Goal: Task Accomplishment & Management: Manage account settings

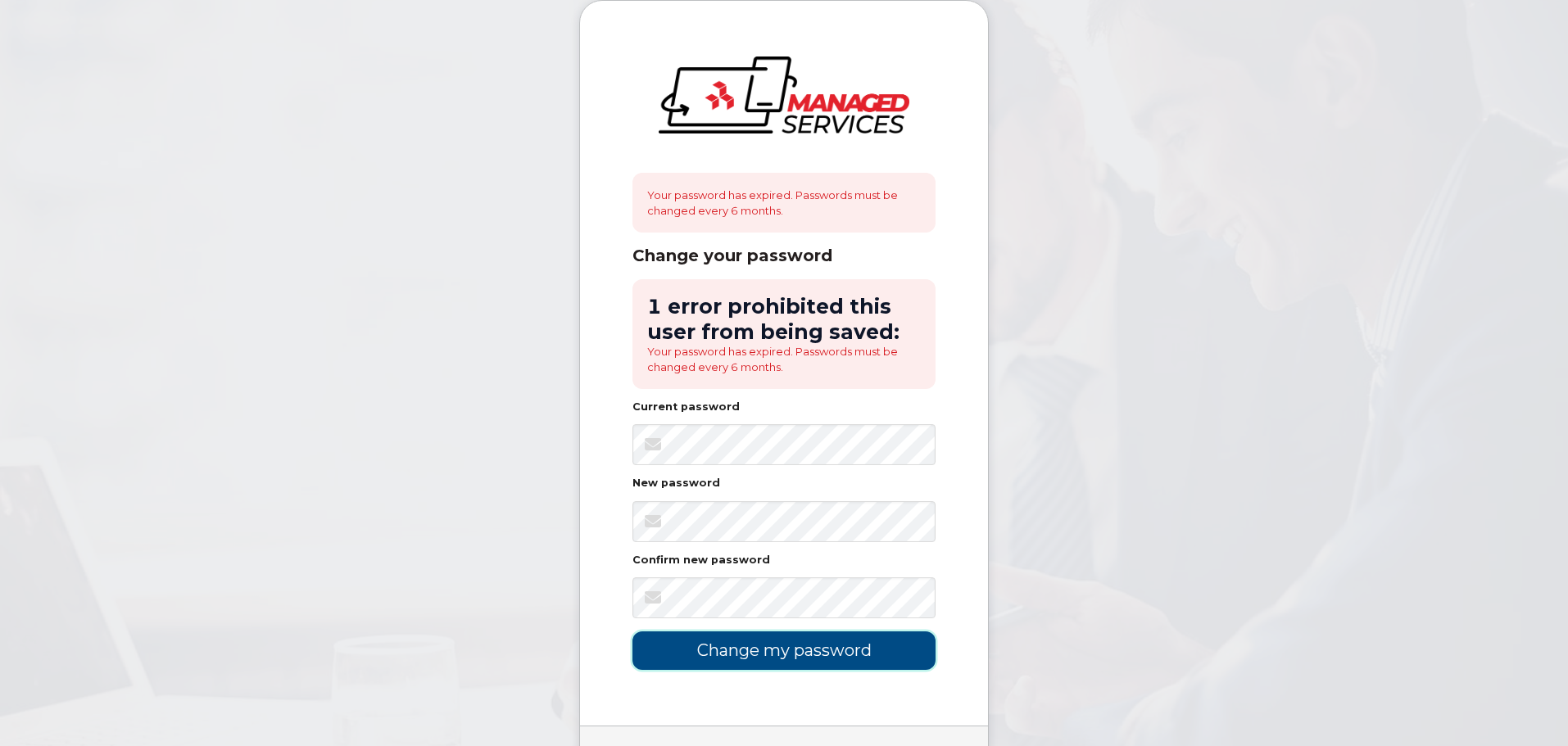
click at [842, 637] on input "Change my password" at bounding box center [783, 650] width 303 height 39
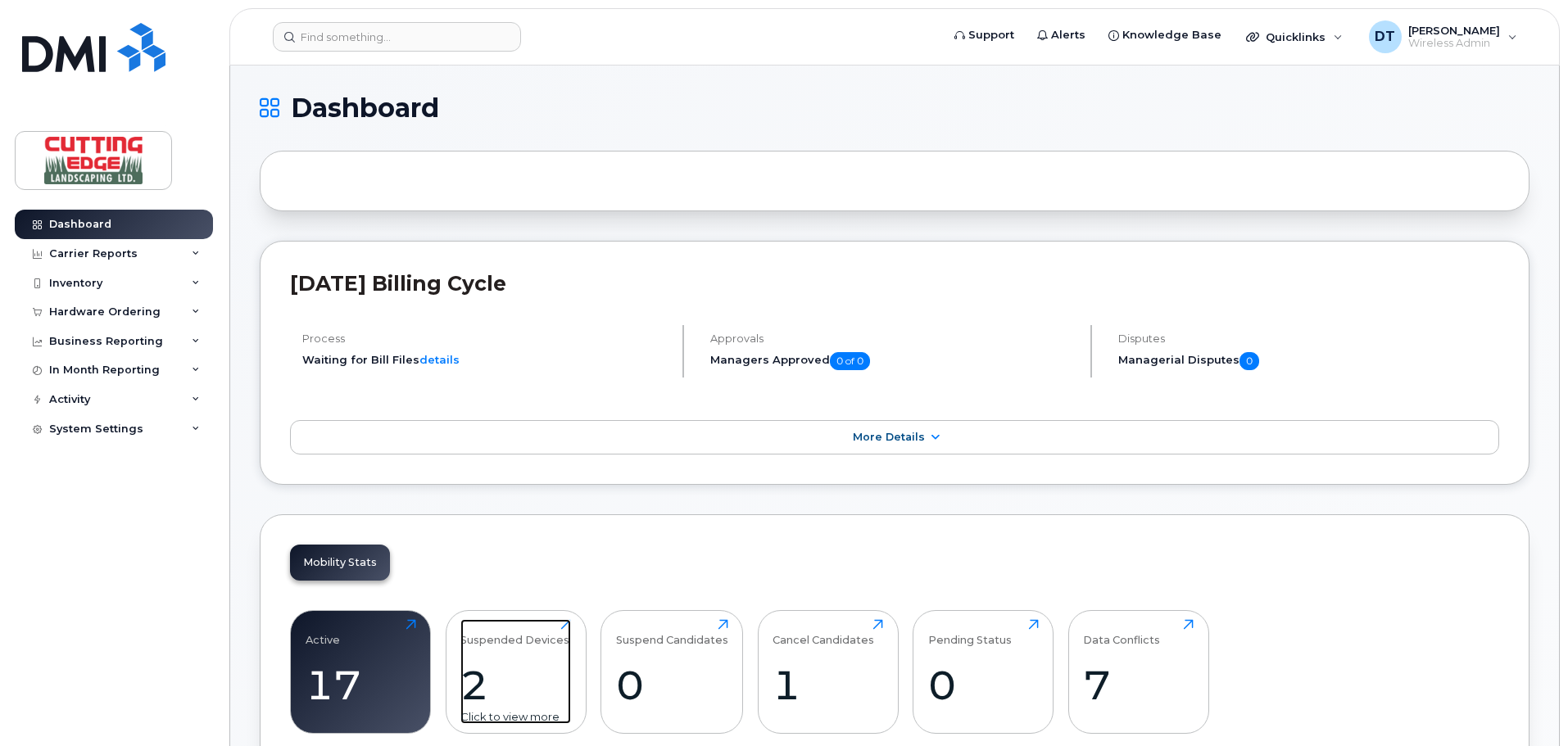
click at [516, 655] on div "Suspended Devices 2 Click to view more" at bounding box center [515, 672] width 110 height 105
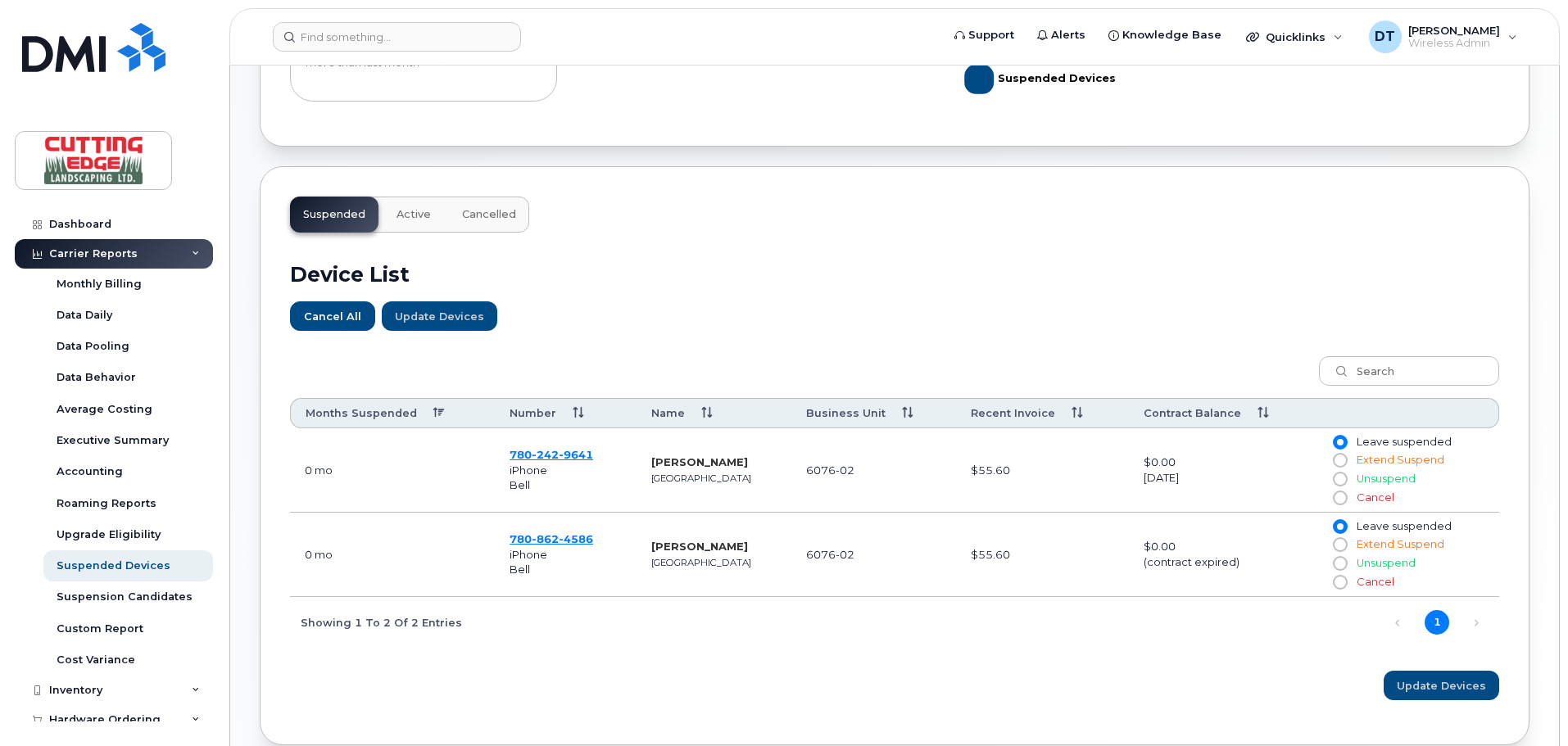
scroll to position [410, 0]
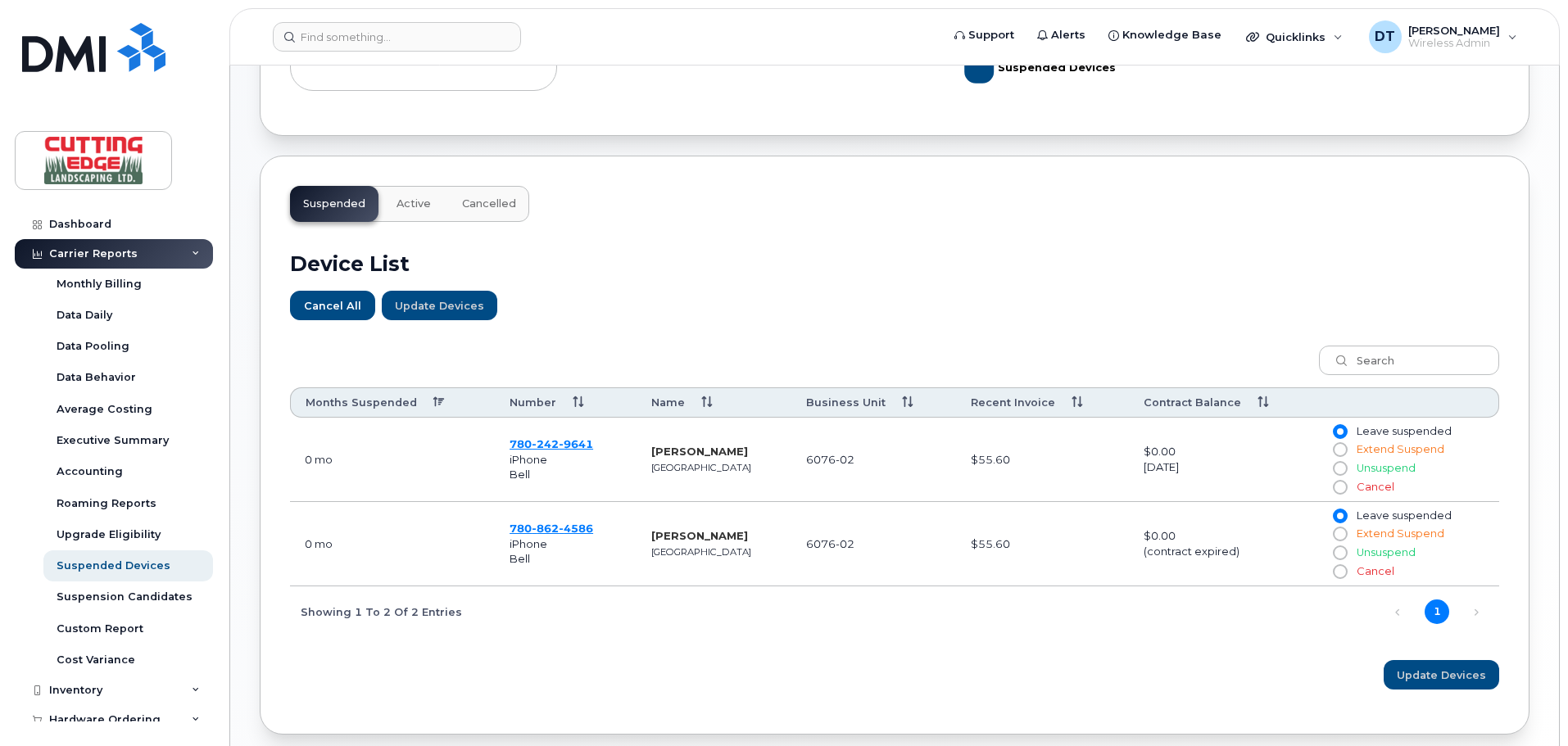
click at [1341, 574] on input "Cancel" at bounding box center [1339, 571] width 13 height 13
radio input "true"
click at [1433, 674] on span "Update Devices" at bounding box center [1441, 676] width 89 height 16
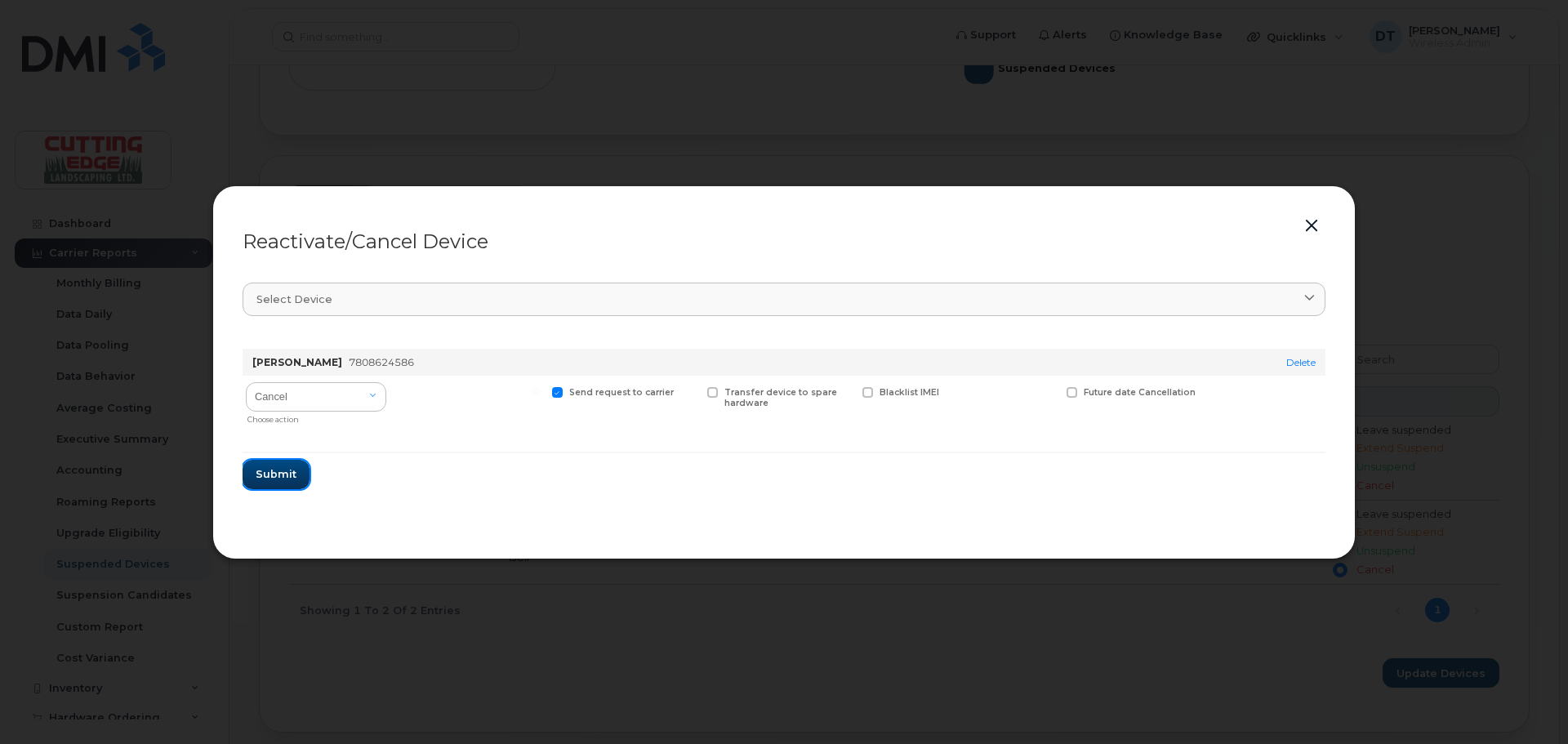
click at [293, 478] on span "Submit" at bounding box center [275, 474] width 41 height 16
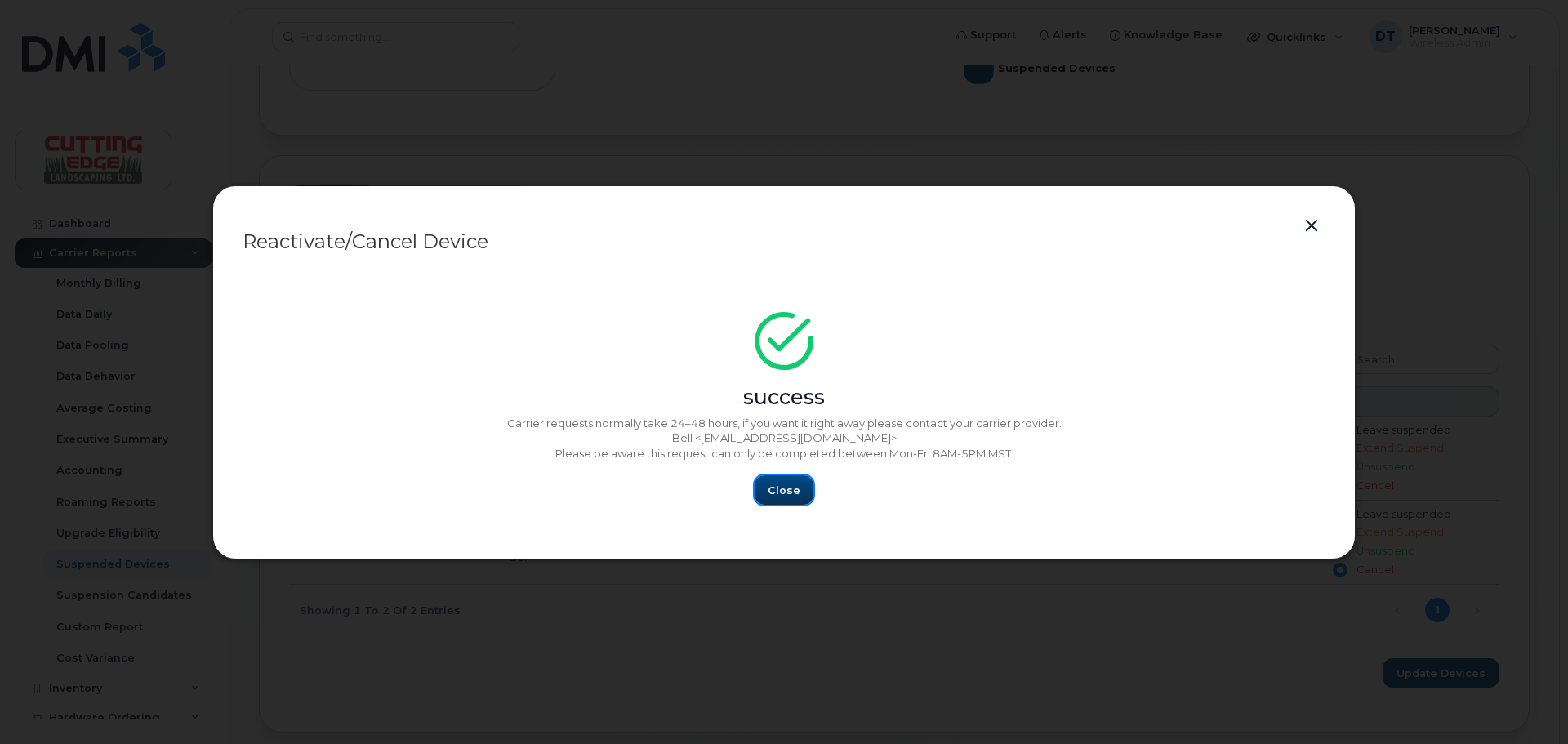
click at [772, 498] on span "Close" at bounding box center [784, 491] width 33 height 16
click at [793, 490] on span "Close" at bounding box center [784, 491] width 33 height 16
click at [1311, 227] on button "button" at bounding box center [1311, 226] width 25 height 23
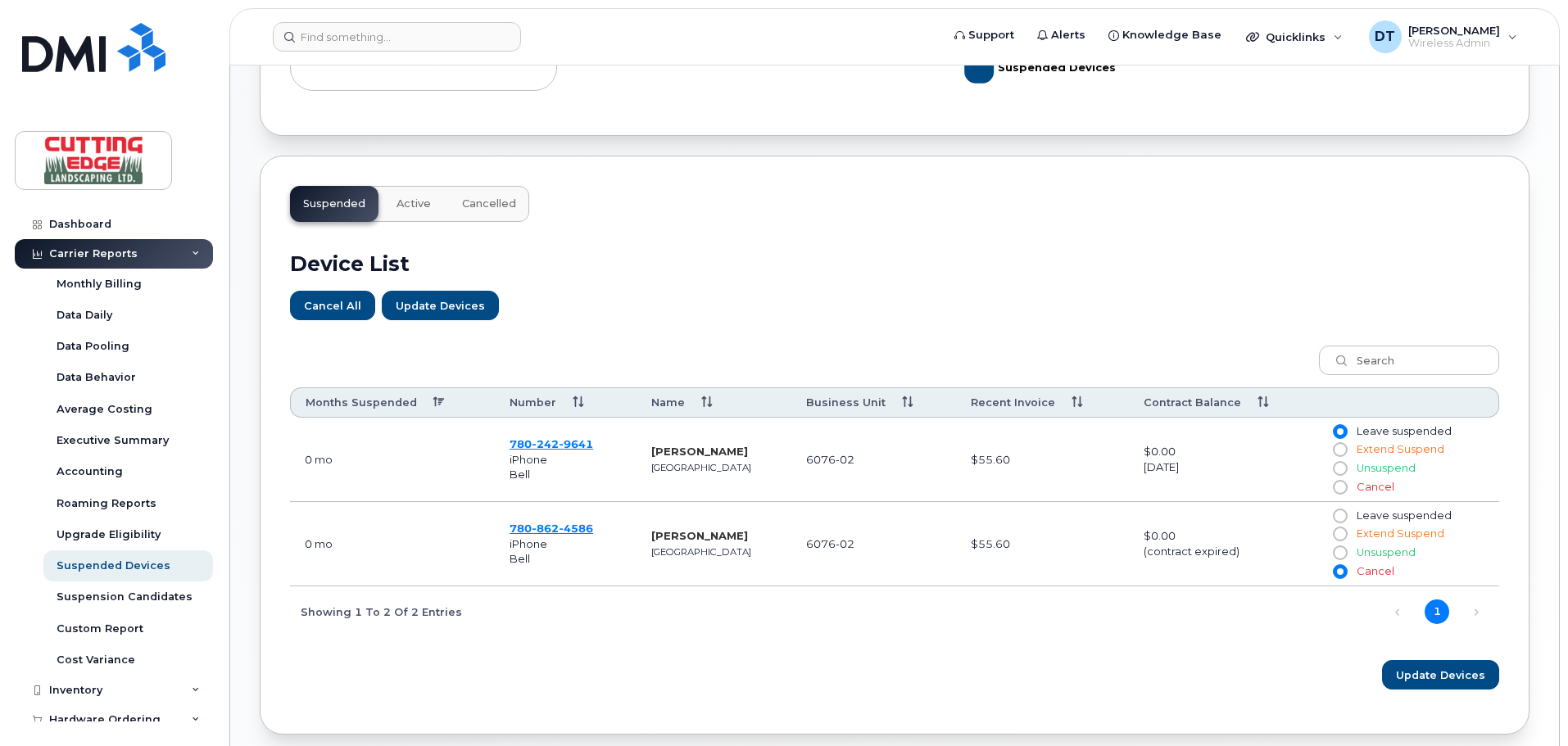
click at [426, 200] on span "Active" at bounding box center [414, 203] width 35 height 13
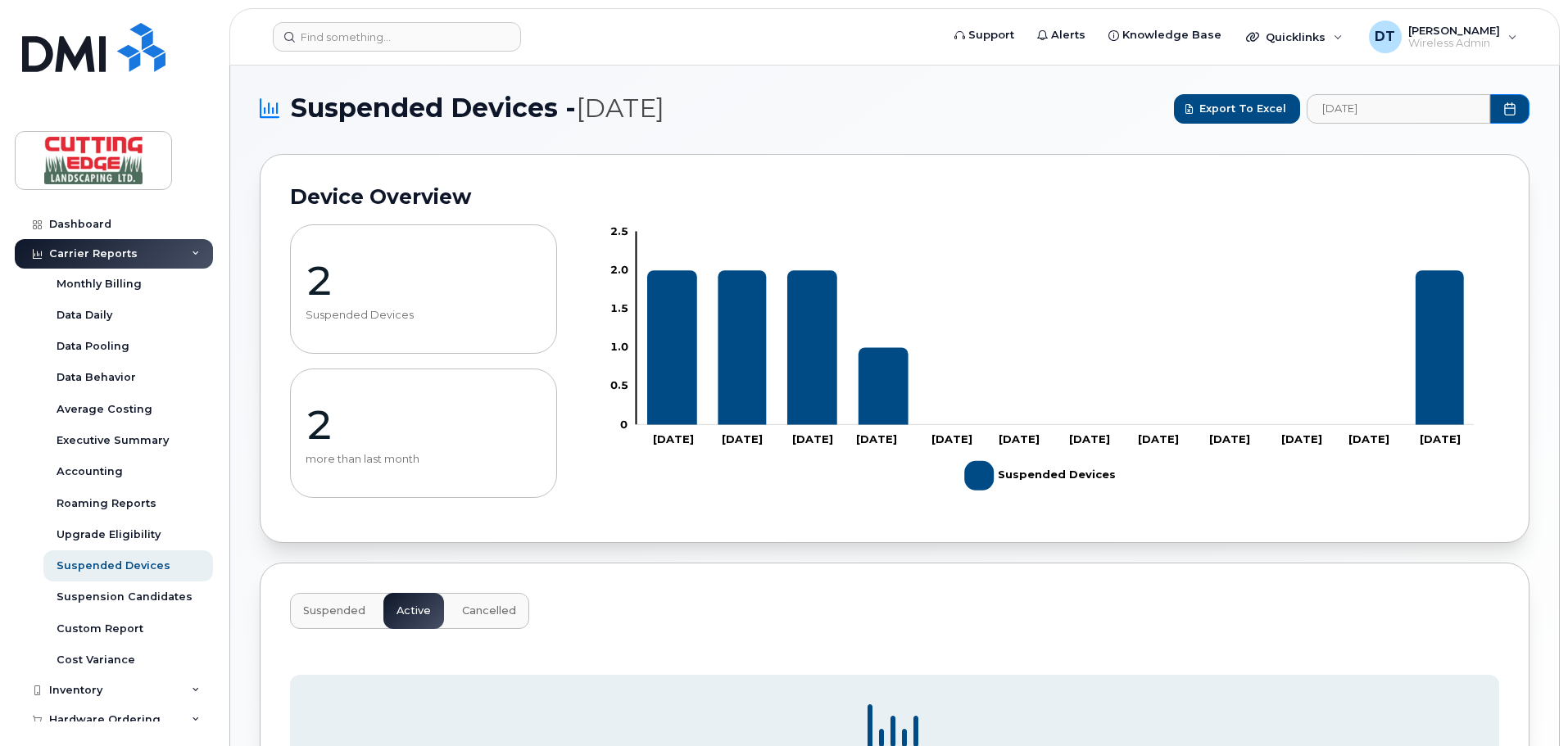
scroll to position [0, 0]
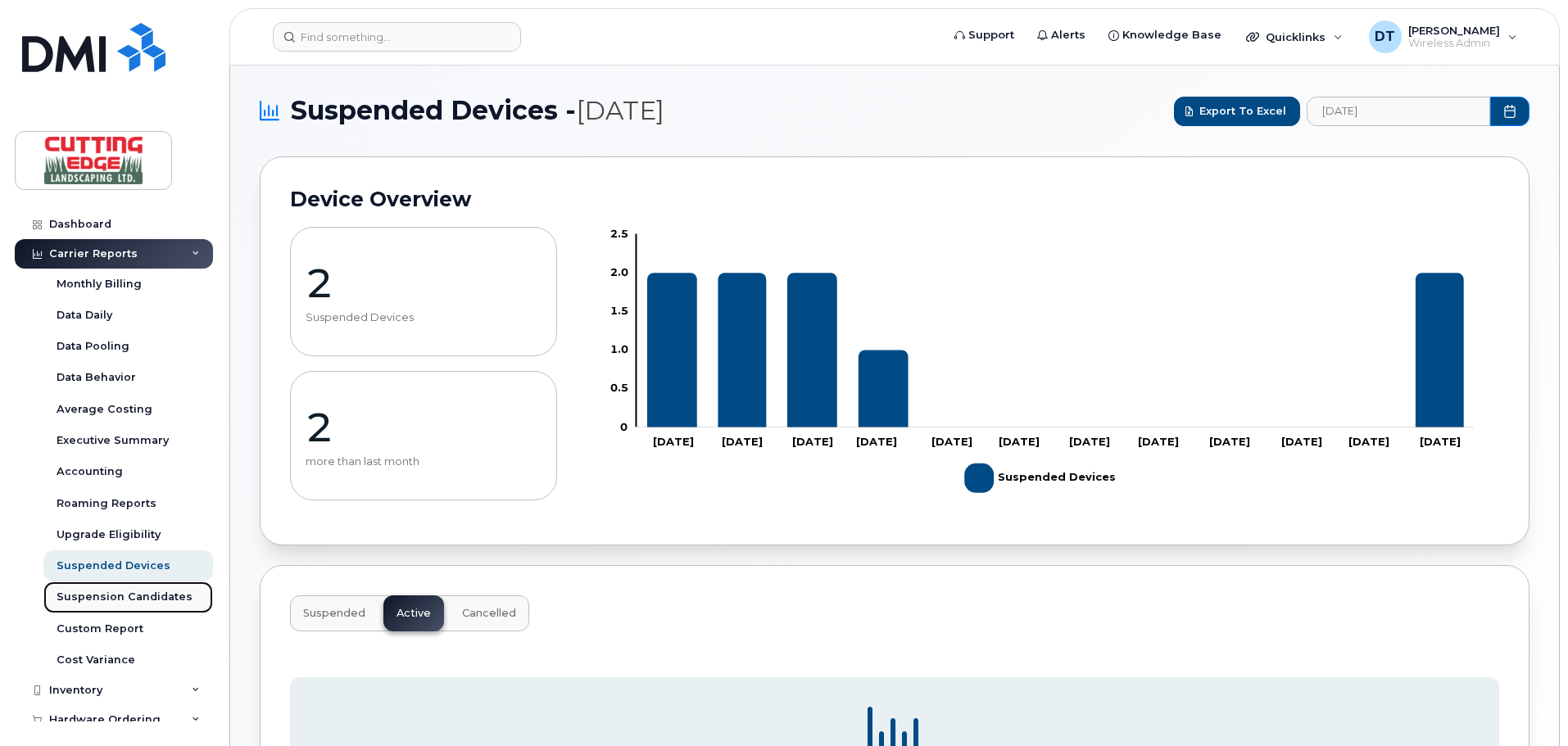
click at [129, 585] on link "Suspension Candidates" at bounding box center [128, 596] width 170 height 31
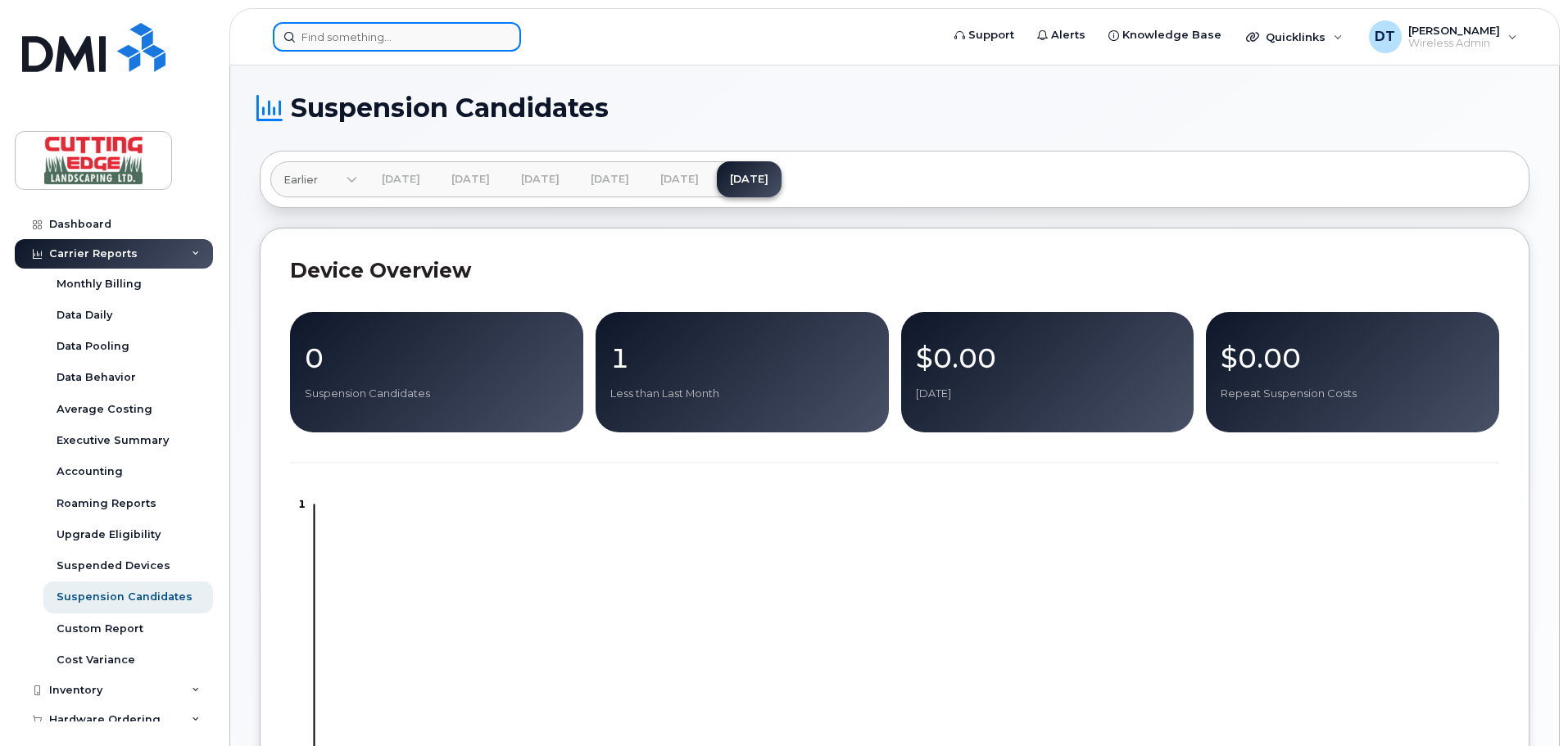
click at [411, 49] on input at bounding box center [397, 37] width 248 height 30
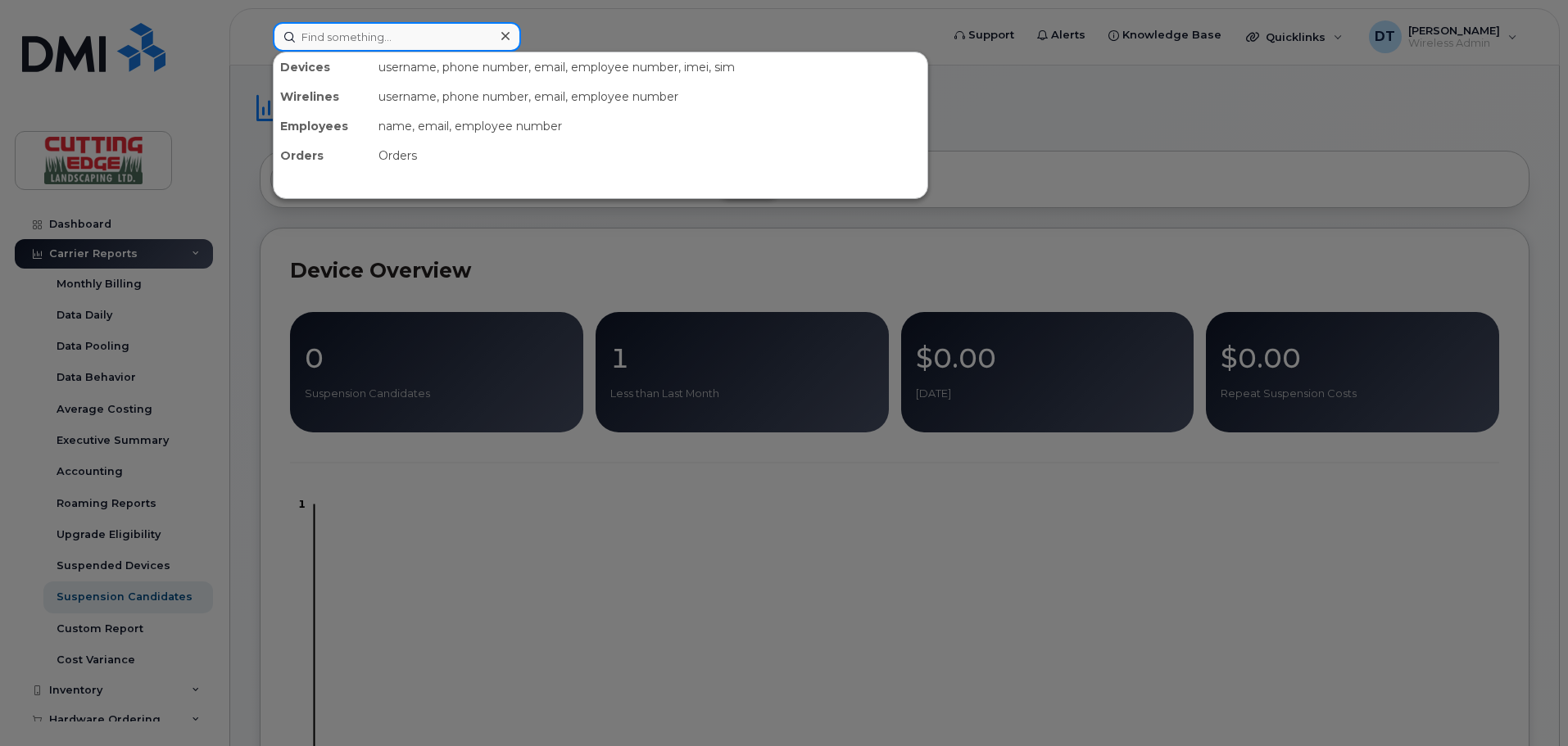
click at [313, 43] on input at bounding box center [397, 37] width 248 height 30
paste input "5873358344"
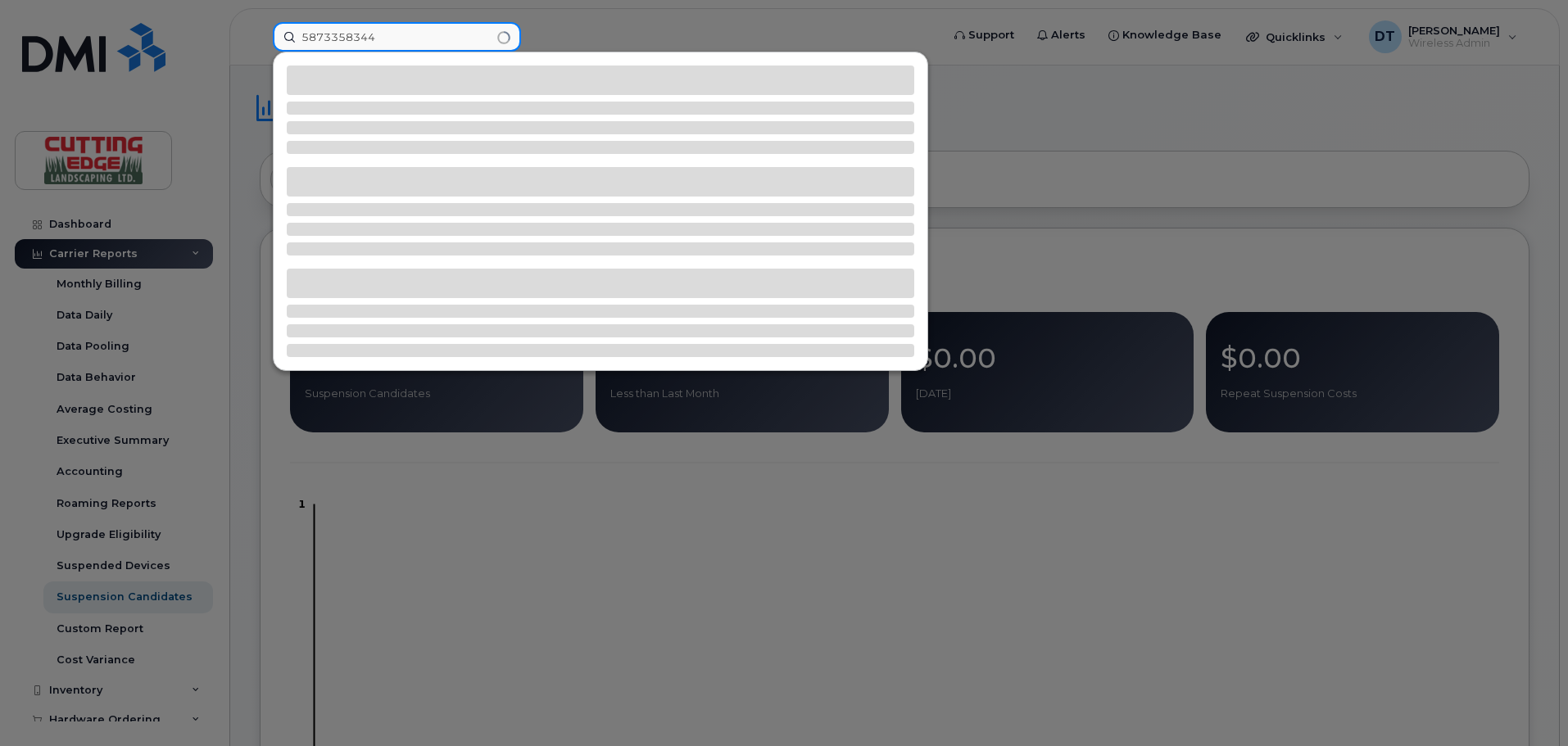
type input "5873358344"
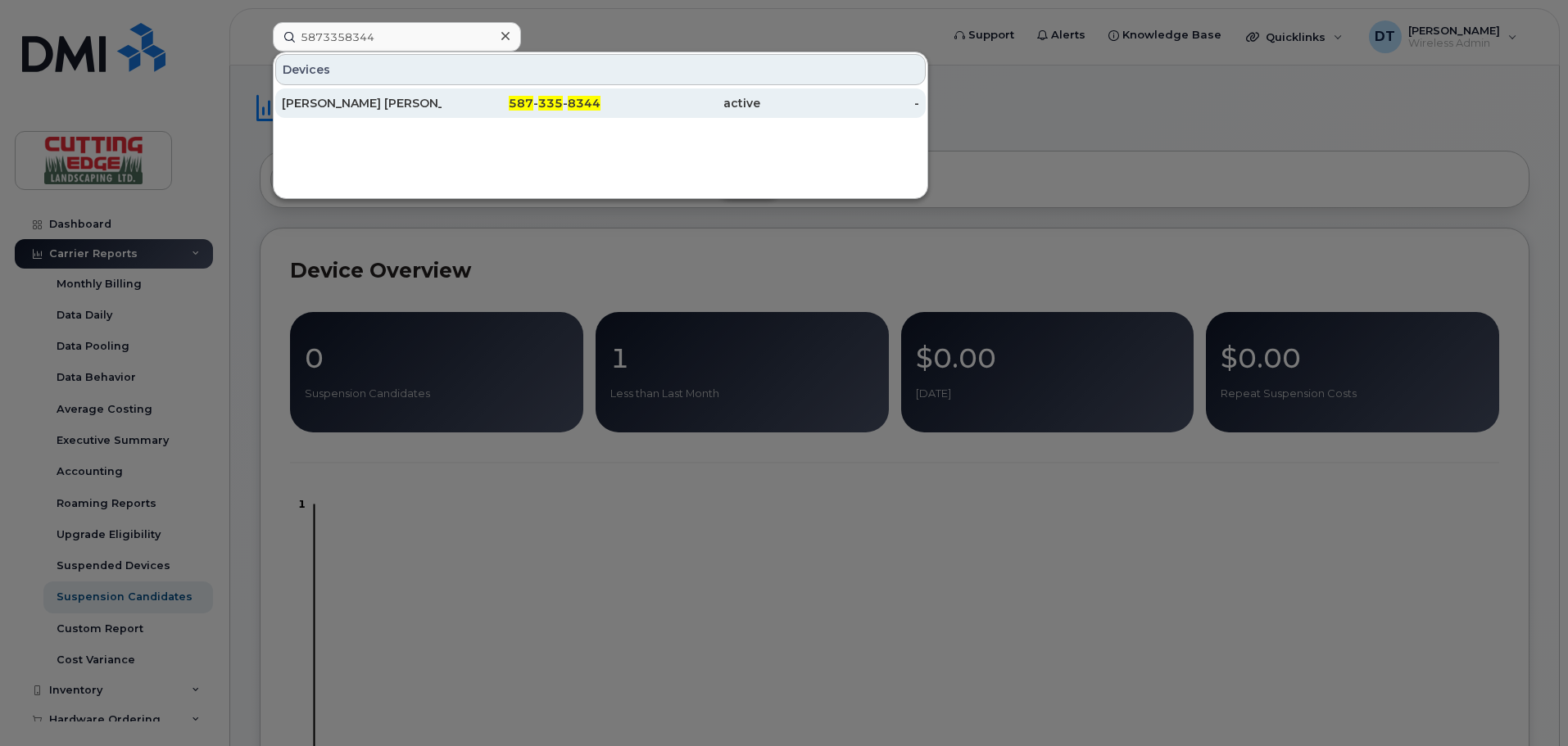
click at [327, 112] on div "Ron Juan" at bounding box center [361, 103] width 160 height 30
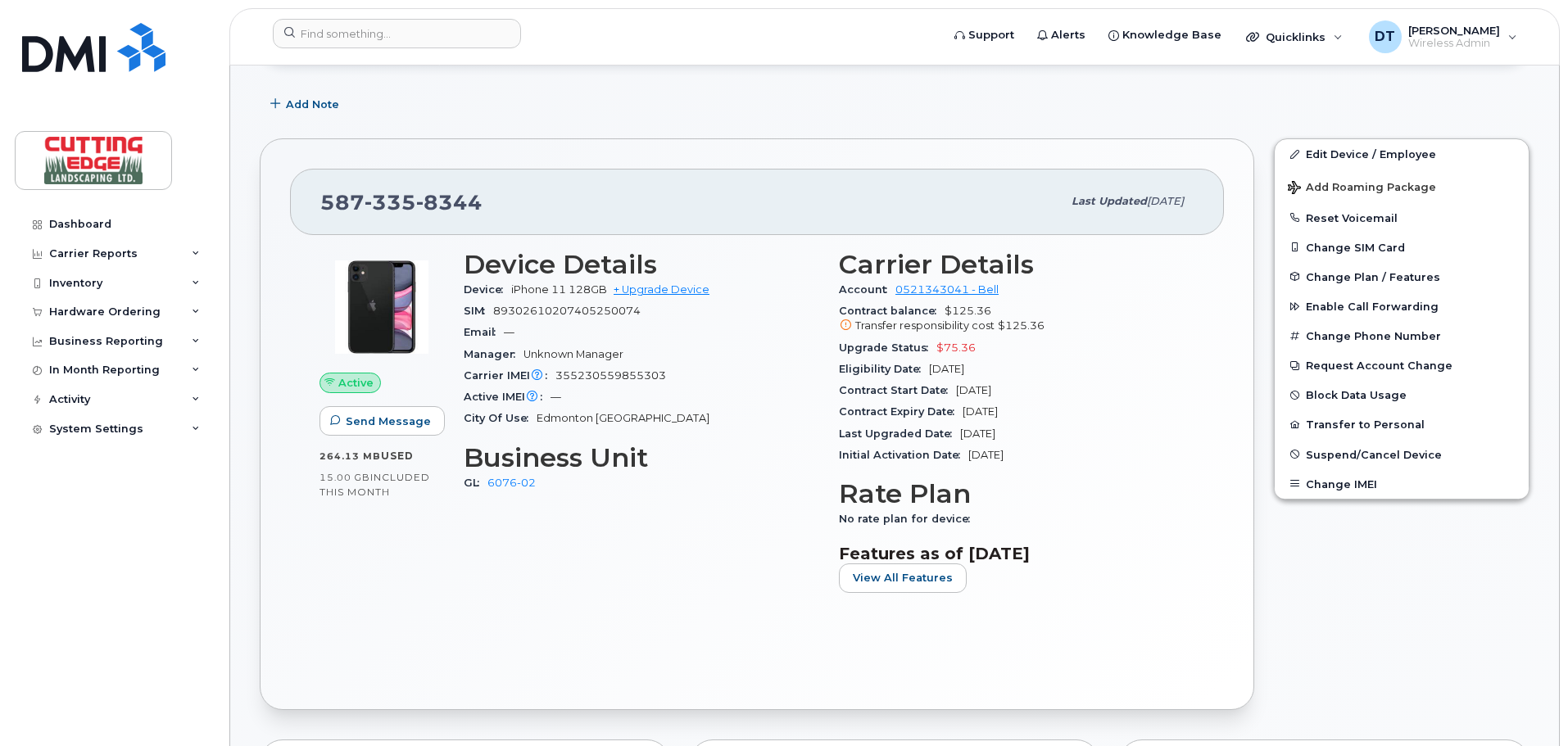
scroll to position [327, 0]
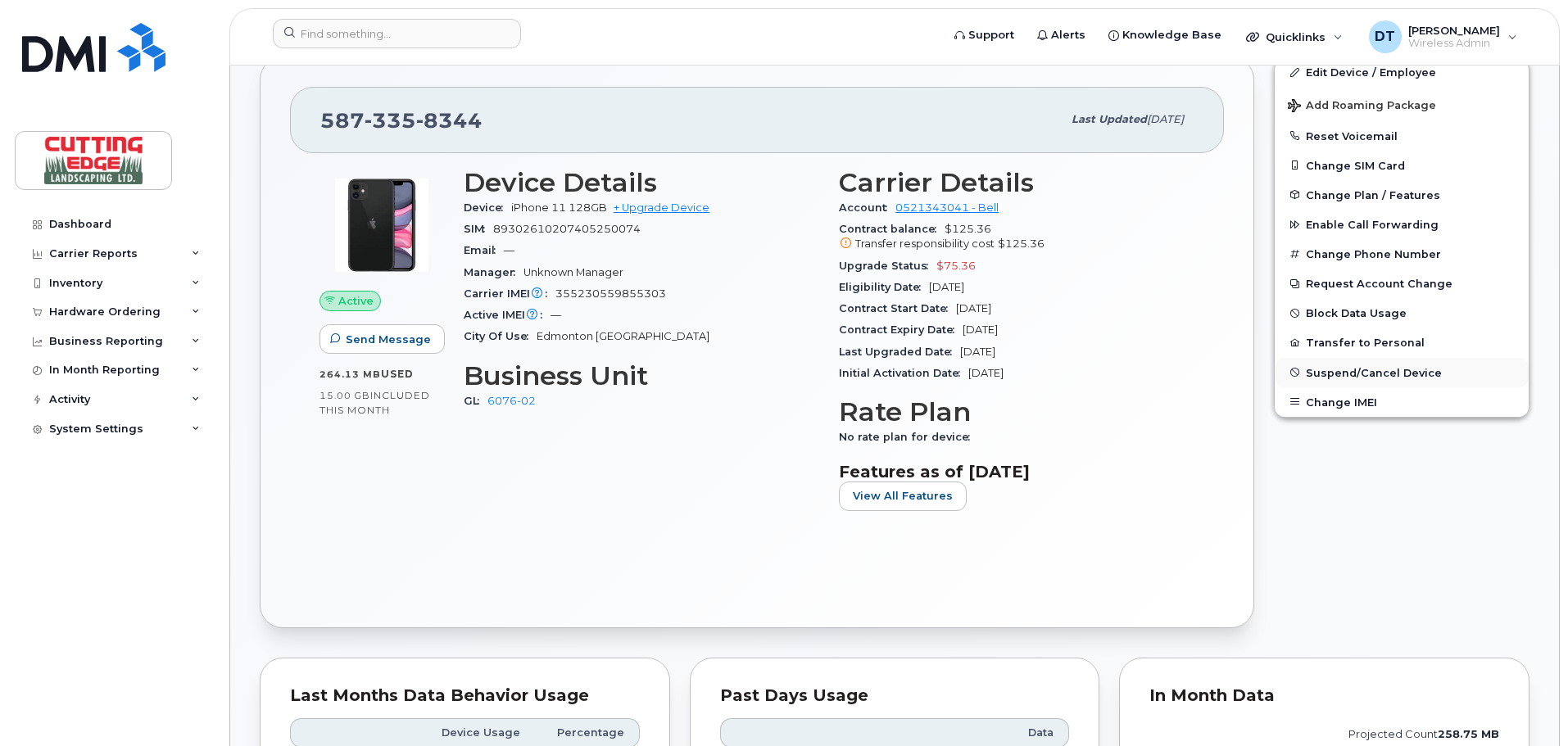
click at [1327, 367] on span "Suspend/Cancel Device" at bounding box center [1373, 372] width 136 height 12
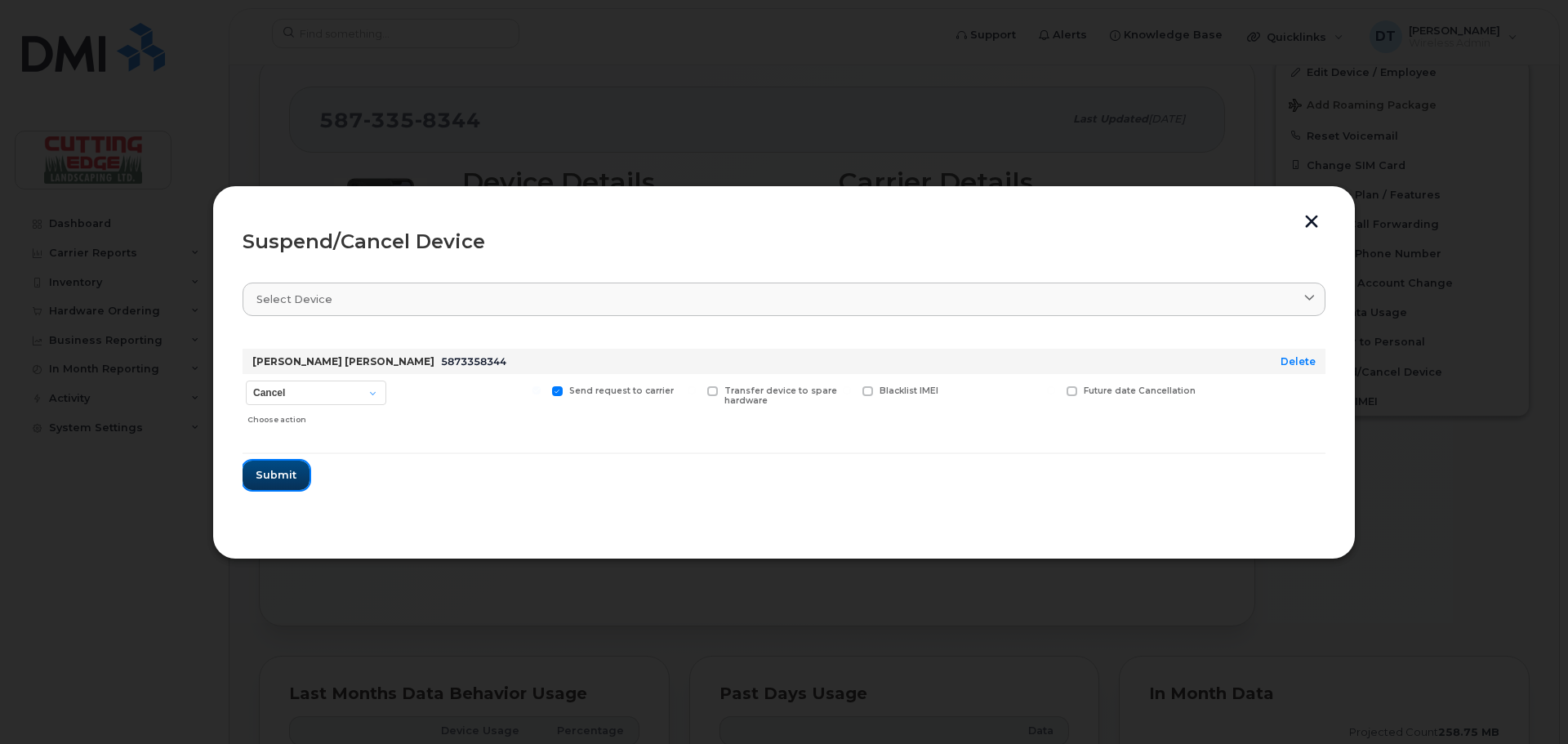
click at [283, 482] on span "Submit" at bounding box center [275, 475] width 41 height 16
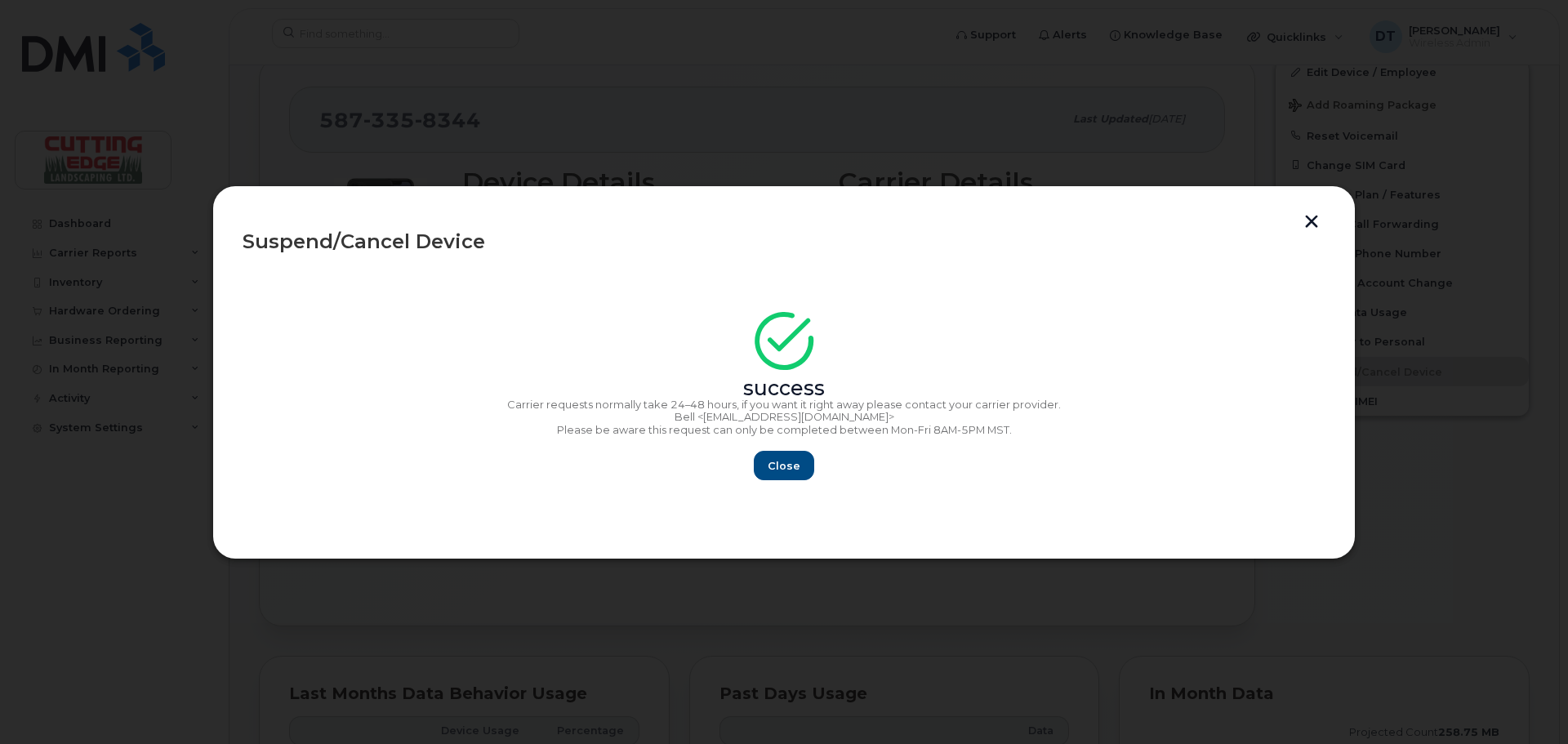
click at [1316, 222] on button "button" at bounding box center [1311, 223] width 25 height 17
